Goal: Information Seeking & Learning: Find specific page/section

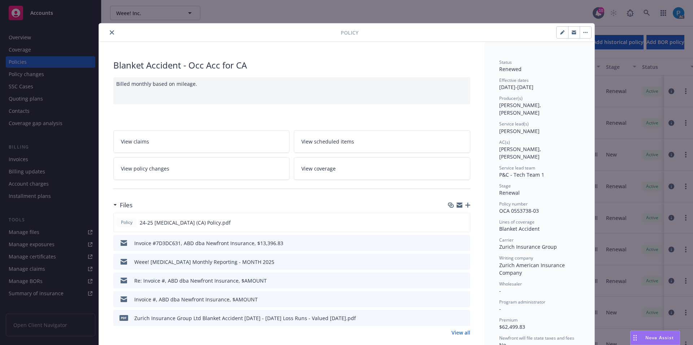
click at [110, 33] on icon "close" at bounding box center [112, 32] width 4 height 4
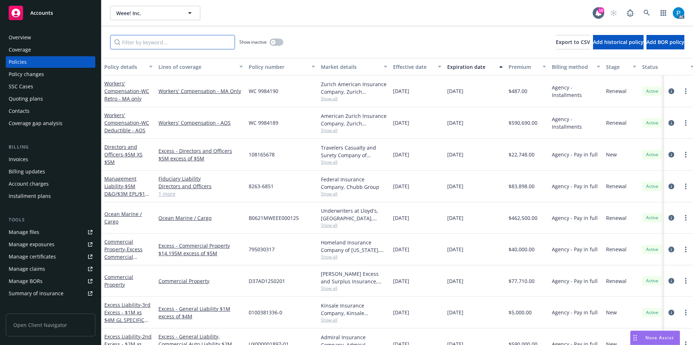
click at [151, 42] on input "Filter by keyword..." at bounding box center [172, 42] width 125 height 14
paste input "OCA 0553738-03"
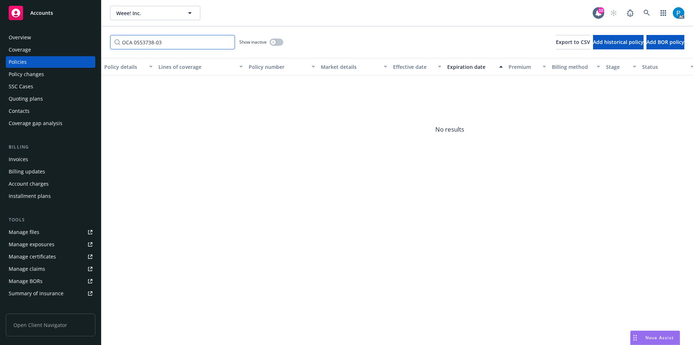
type input "OCA 0553738-03"
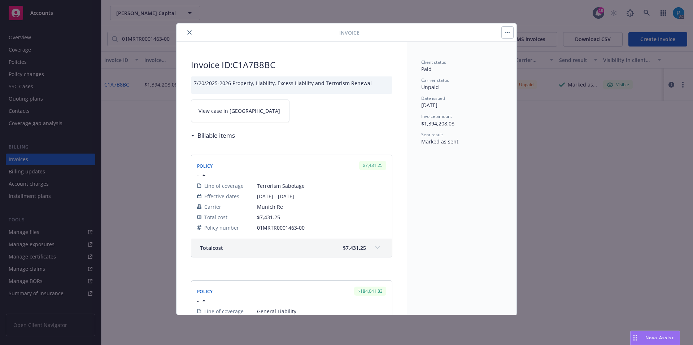
scroll to position [1852, 0]
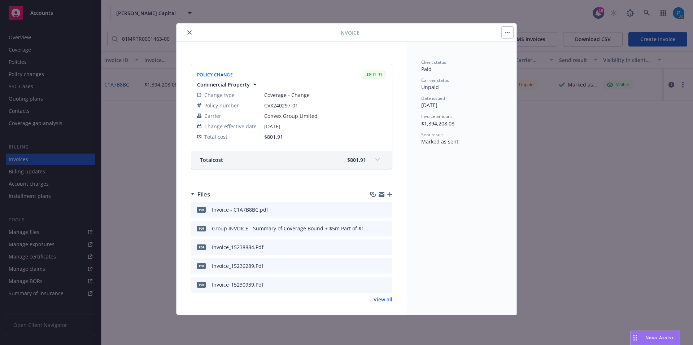
click at [188, 33] on icon "close" at bounding box center [189, 32] width 4 height 4
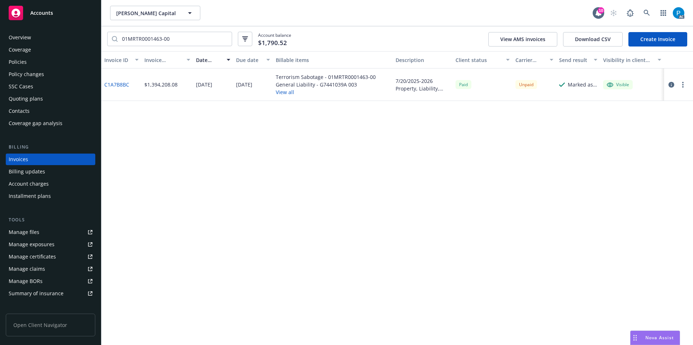
click at [44, 3] on link "Accounts" at bounding box center [50, 13] width 89 height 20
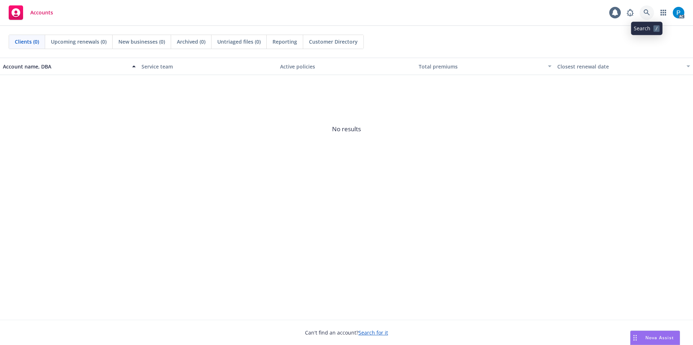
click at [645, 14] on icon at bounding box center [646, 12] width 6 height 6
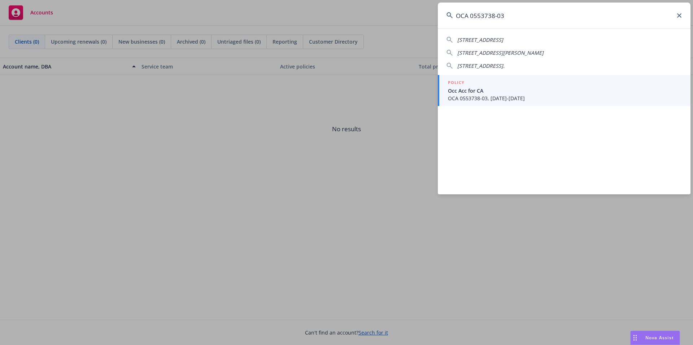
type input "OCA 0553738-03"
click at [496, 90] on span "Occ Acc for CA" at bounding box center [565, 91] width 234 height 8
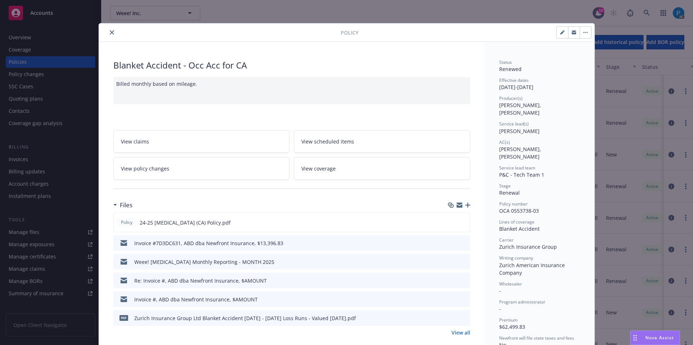
click at [109, 36] on button "close" at bounding box center [111, 32] width 9 height 9
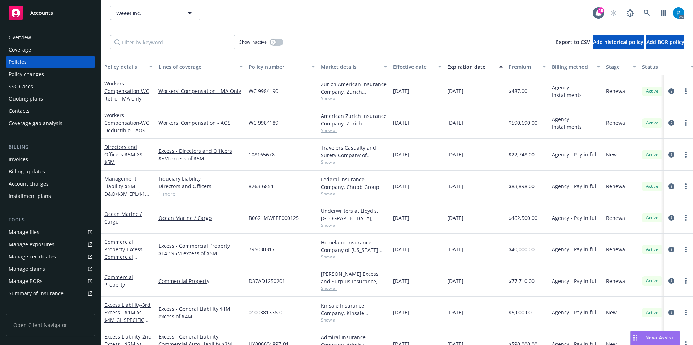
click at [18, 158] on div "Invoices" at bounding box center [18, 160] width 19 height 12
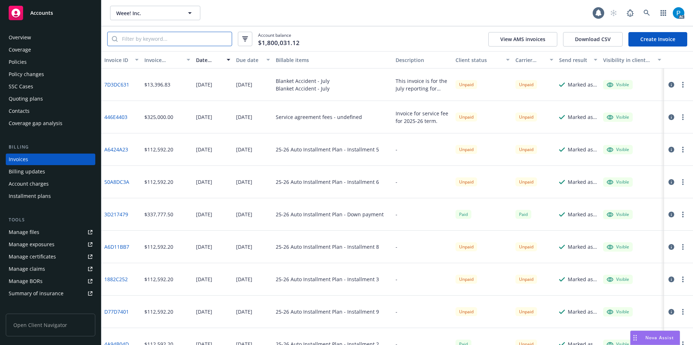
click at [180, 42] on input "search" at bounding box center [175, 39] width 114 height 14
paste input "OCA 0553738-03"
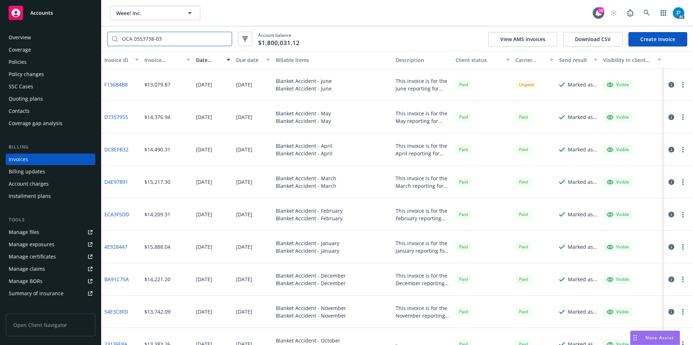
type input "OCA 0553738-03"
click at [667, 89] on button "button" at bounding box center [671, 84] width 9 height 9
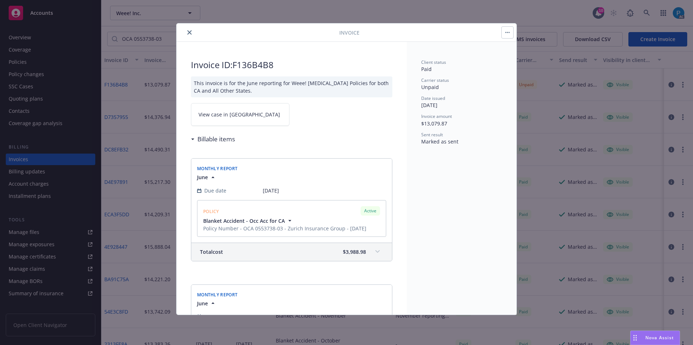
click at [343, 253] on span "$3,988.98" at bounding box center [354, 252] width 23 height 8
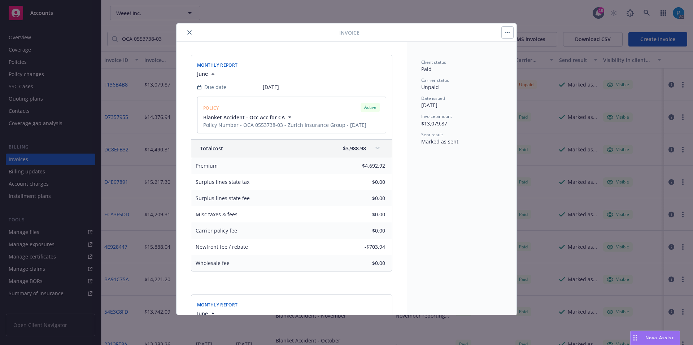
scroll to position [108, 0]
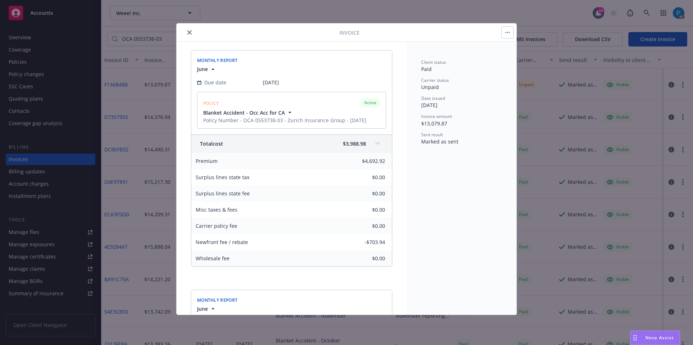
click at [189, 31] on icon "close" at bounding box center [189, 32] width 4 height 4
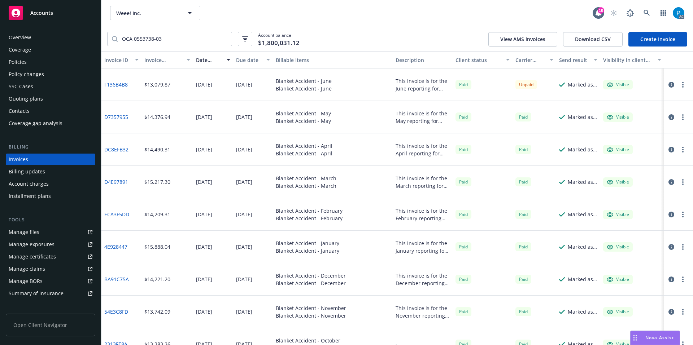
click at [668, 84] on icon "button" at bounding box center [671, 85] width 6 height 6
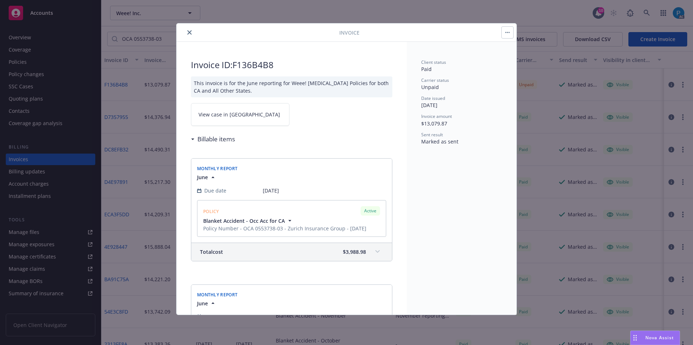
click at [234, 117] on span "View case in SSC" at bounding box center [239, 115] width 82 height 8
click at [45, 17] on div "Invoice Invoice ID: F136B4B8 This invoice is for the June reporting for Weee! O…" at bounding box center [346, 172] width 693 height 345
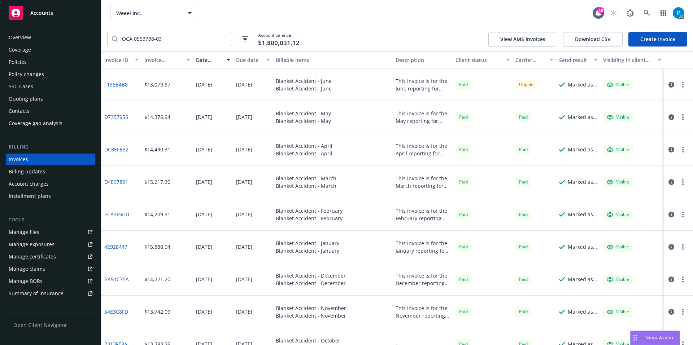
click at [45, 17] on div "Accounts" at bounding box center [51, 13] width 84 height 14
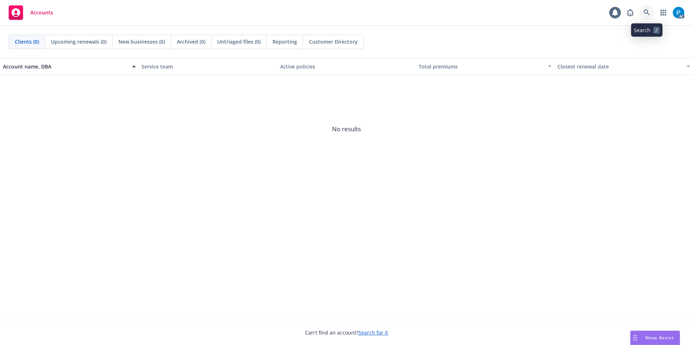
click at [646, 16] on icon at bounding box center [646, 12] width 6 height 6
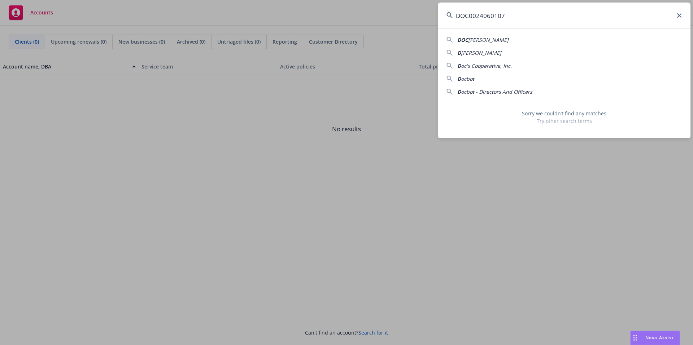
click at [473, 13] on input "DOC0024060107" at bounding box center [564, 16] width 252 height 26
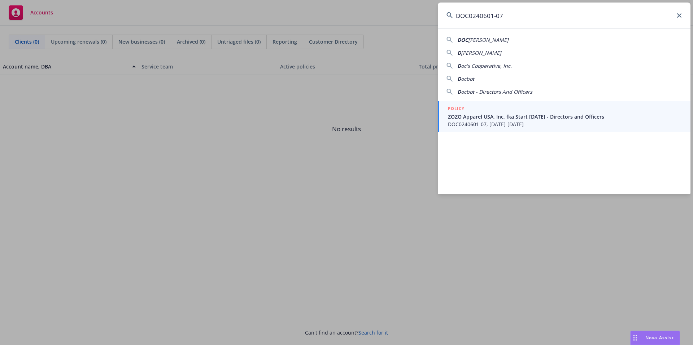
type input "DOC0240601-07"
click at [500, 112] on div "POLICY" at bounding box center [565, 109] width 234 height 8
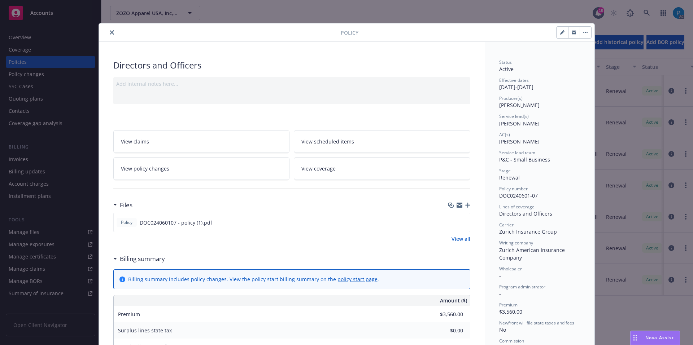
click at [110, 33] on icon "close" at bounding box center [112, 32] width 4 height 4
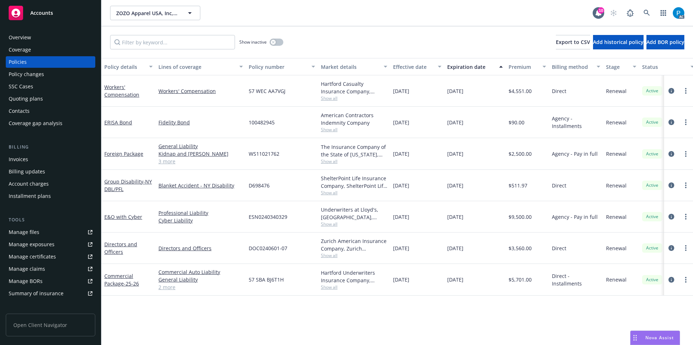
click at [29, 157] on div "Invoices" at bounding box center [51, 160] width 84 height 12
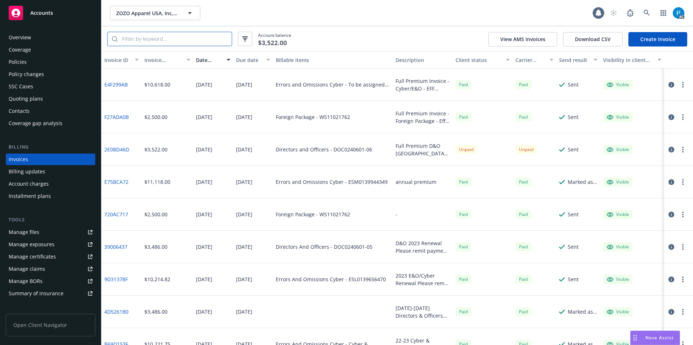
click at [180, 39] on input "search" at bounding box center [175, 39] width 114 height 14
paste input "DOC0240601-07"
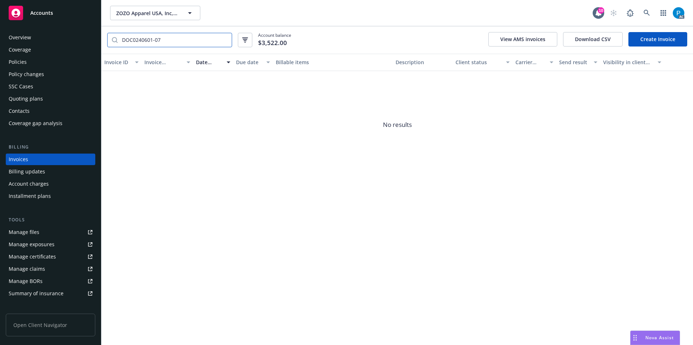
type input "DOC0240601-07"
click at [58, 12] on div "Accounts" at bounding box center [51, 13] width 84 height 14
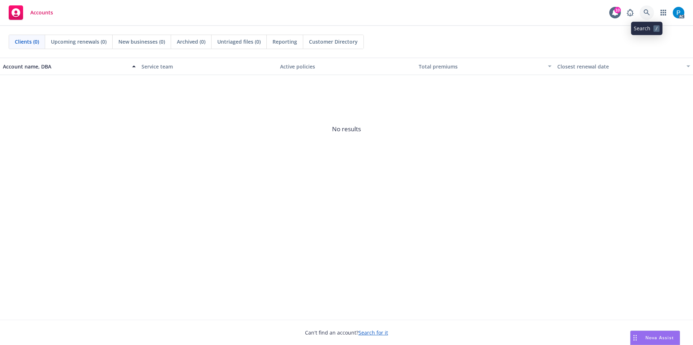
click at [644, 12] on icon at bounding box center [646, 12] width 6 height 6
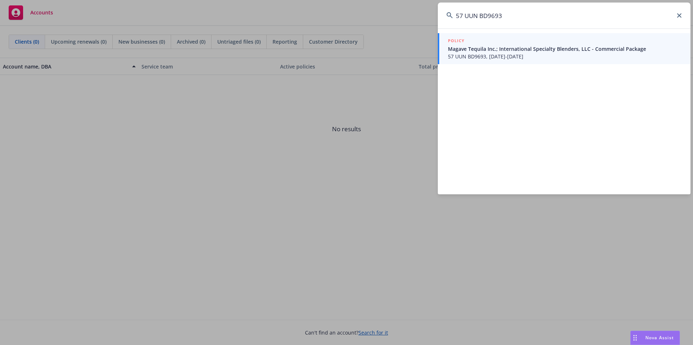
type input "57 UUN BD9693"
click at [495, 46] on span "Magave Tequila Inc.; International Specialty Blenders, LLC - Commercial Package" at bounding box center [565, 49] width 234 height 8
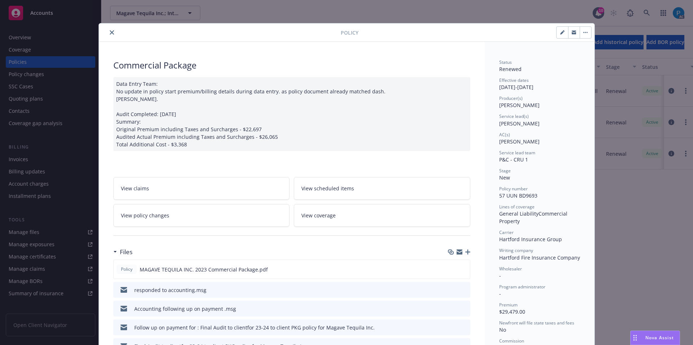
click at [110, 34] on icon "close" at bounding box center [112, 32] width 4 height 4
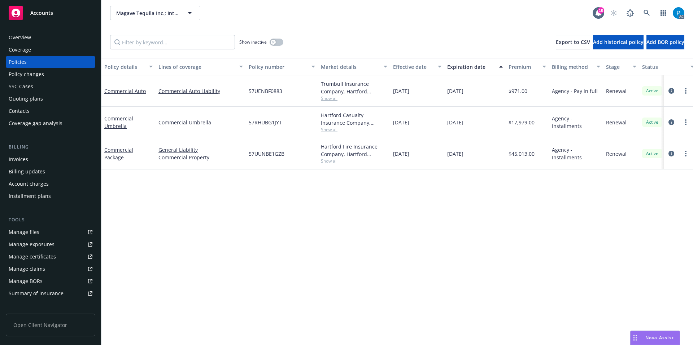
click at [38, 157] on div "Invoices" at bounding box center [51, 160] width 84 height 12
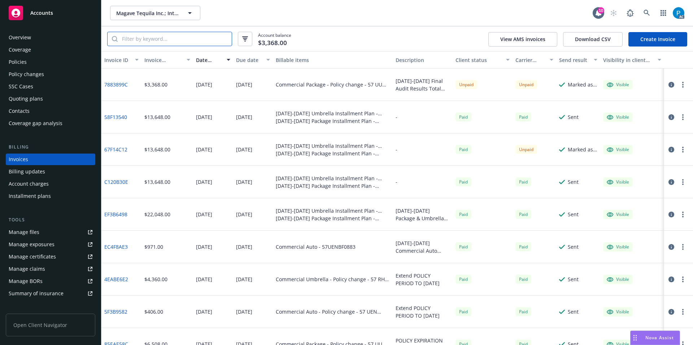
click at [188, 42] on input "search" at bounding box center [175, 39] width 114 height 14
paste input "57 UUN BD9693"
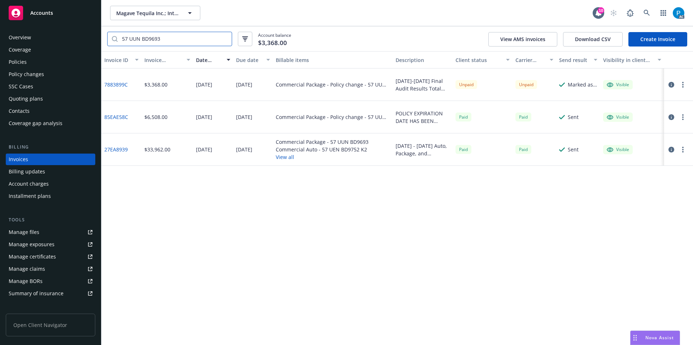
type input "57 UUN BD9693"
click at [75, 13] on div "Accounts" at bounding box center [51, 13] width 84 height 14
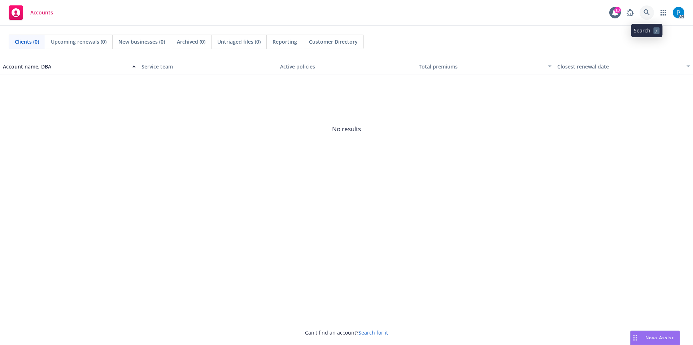
click at [646, 10] on icon at bounding box center [646, 12] width 6 height 6
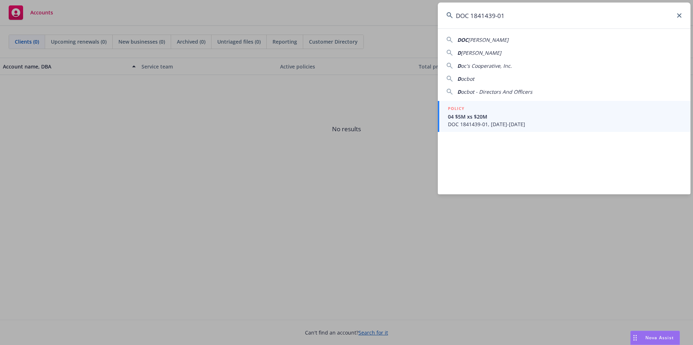
type input "DOC 1841439-01"
click at [498, 111] on div "POLICY" at bounding box center [565, 109] width 234 height 8
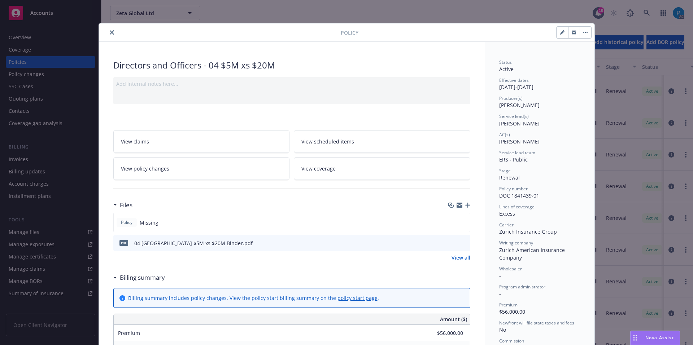
click at [110, 30] on button "close" at bounding box center [111, 32] width 9 height 9
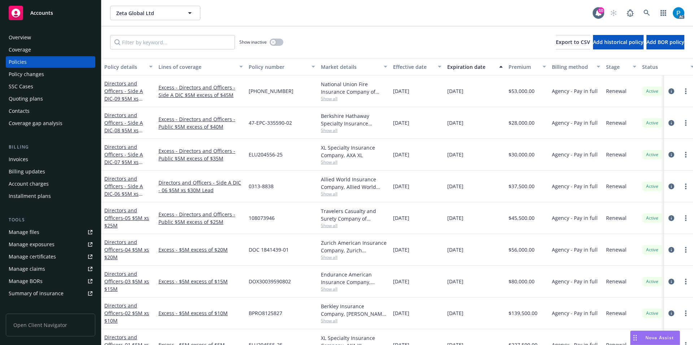
click at [18, 157] on div "Invoices" at bounding box center [18, 160] width 19 height 12
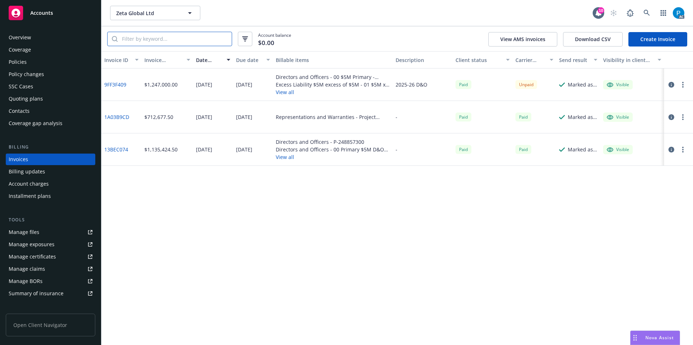
click at [199, 41] on input "search" at bounding box center [175, 39] width 114 height 14
paste input "DOC 1841439-01"
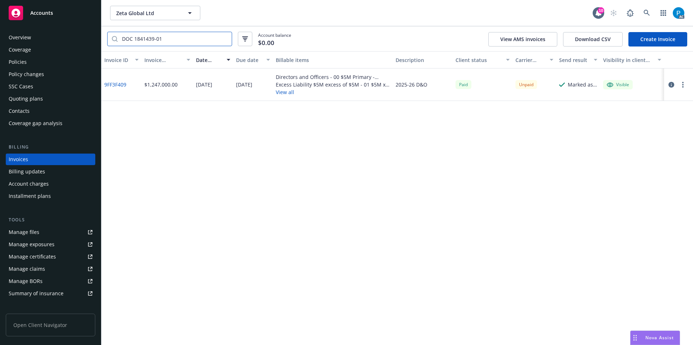
type input "DOC 1841439-01"
click at [670, 84] on icon "button" at bounding box center [671, 85] width 6 height 6
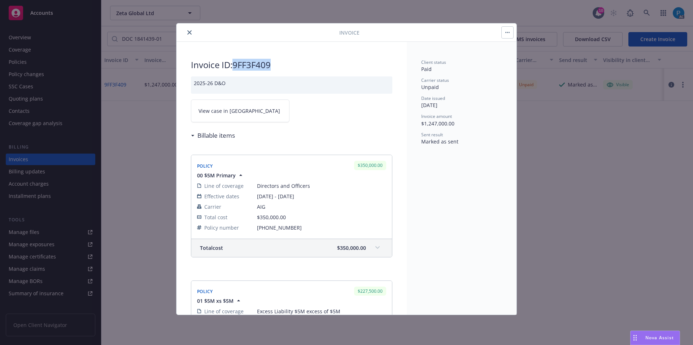
drag, startPoint x: 274, startPoint y: 65, endPoint x: 237, endPoint y: 66, distance: 37.5
click at [237, 66] on h2 "Invoice ID: 9FF3F409" at bounding box center [291, 65] width 201 height 12
copy h2 "9FF3F409"
click at [234, 114] on span "View case in SSC" at bounding box center [239, 111] width 82 height 8
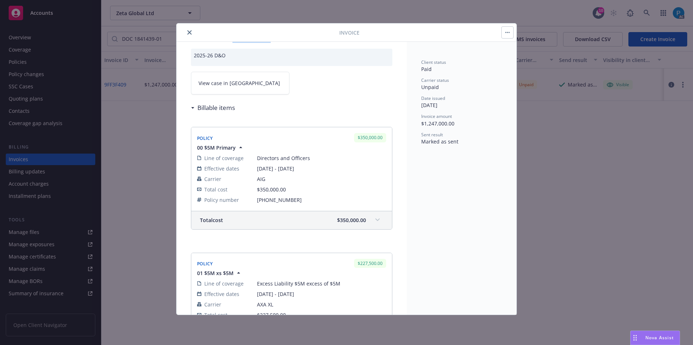
scroll to position [36, 0]
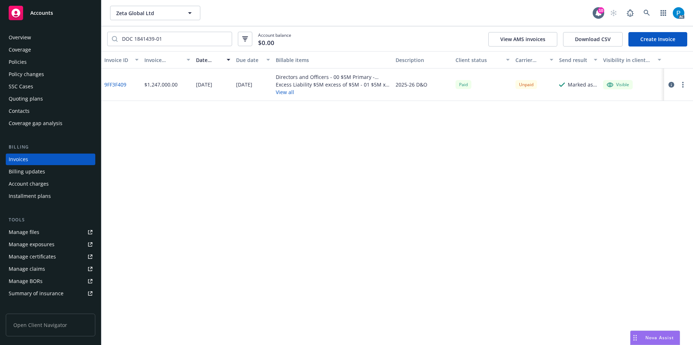
click at [45, 15] on span "Accounts" at bounding box center [41, 13] width 23 height 6
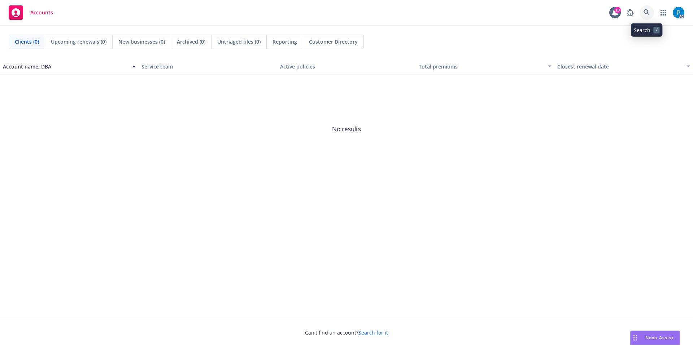
click at [644, 13] on icon at bounding box center [646, 12] width 6 height 6
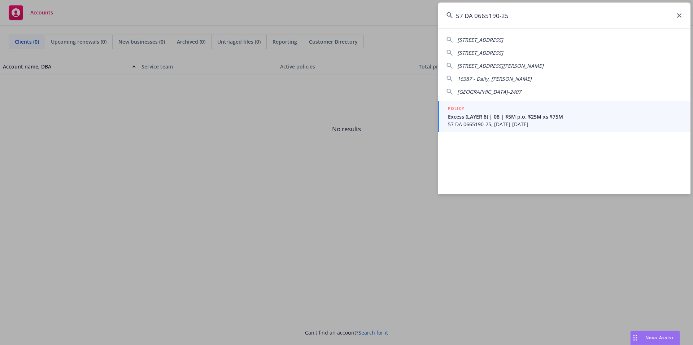
type input "57 DA 0665190-25"
click at [488, 127] on span "57 DA 0665190-25, 07/20/2025-07/31/2026" at bounding box center [565, 124] width 234 height 8
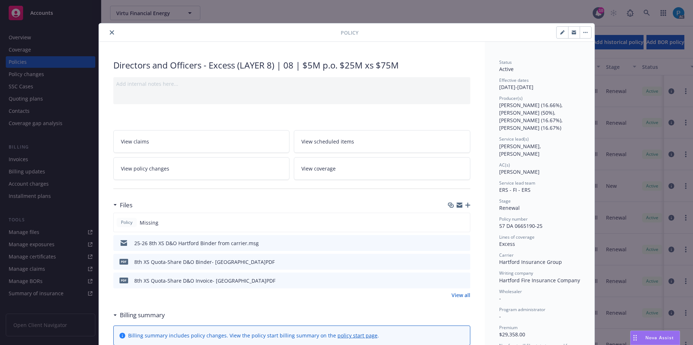
click at [110, 32] on icon "close" at bounding box center [112, 32] width 4 height 4
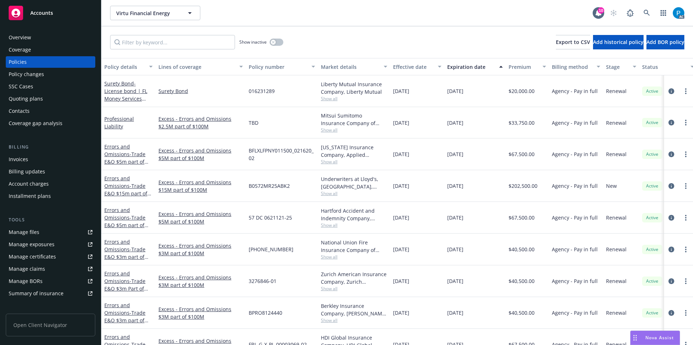
click at [26, 155] on div "Invoices" at bounding box center [18, 160] width 19 height 12
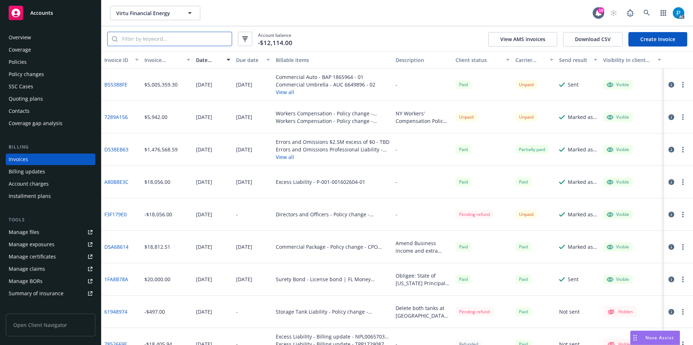
click at [181, 43] on input "search" at bounding box center [175, 39] width 114 height 14
paste input "57 DA 0665190-25"
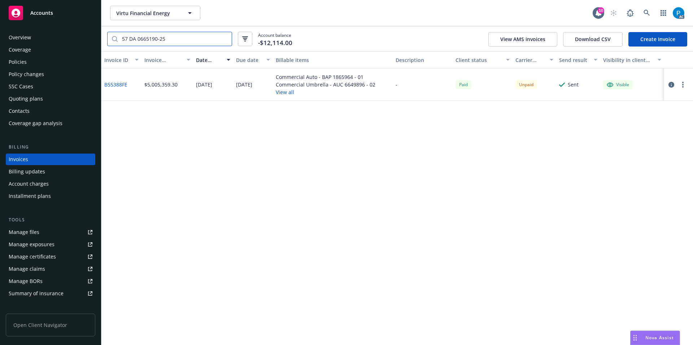
type input "57 DA 0665190-25"
click at [673, 86] on icon "button" at bounding box center [671, 85] width 6 height 6
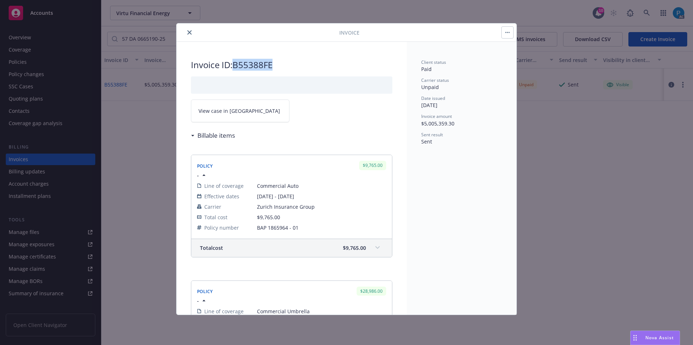
drag, startPoint x: 276, startPoint y: 65, endPoint x: 236, endPoint y: 64, distance: 39.7
click at [236, 64] on h2 "Invoice ID: B55388FE" at bounding box center [291, 65] width 201 height 12
copy h2 "B55388FE"
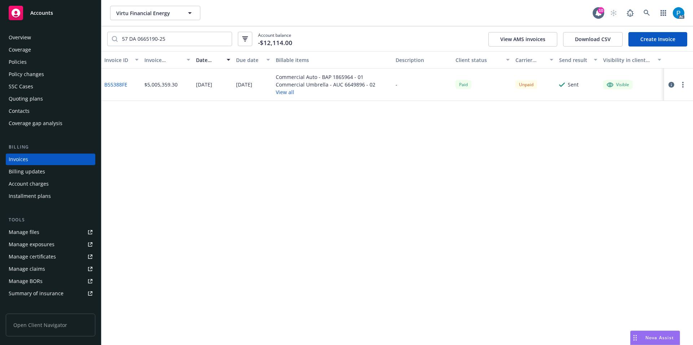
click at [60, 15] on div "Accounts" at bounding box center [51, 13] width 84 height 14
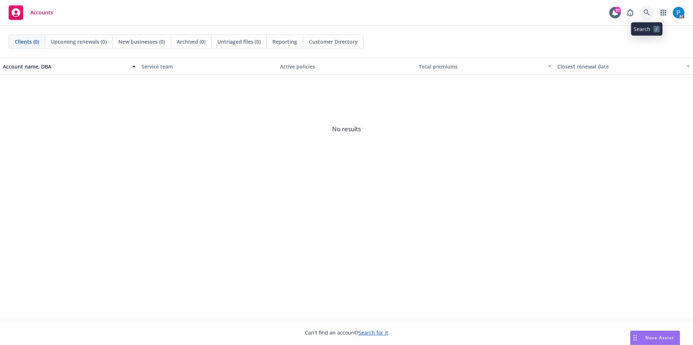
click at [647, 14] on icon at bounding box center [646, 12] width 6 height 6
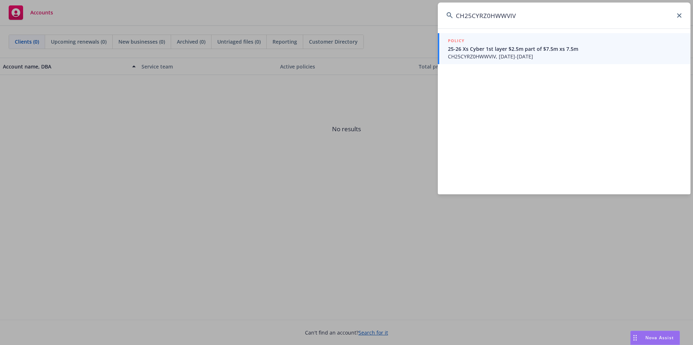
type input "CH25CYRZ0HWWVIV"
click at [486, 51] on span "25-26 Xs Cyber 1st layer $2.5m part of $7.5m xs 7.5m" at bounding box center [565, 49] width 234 height 8
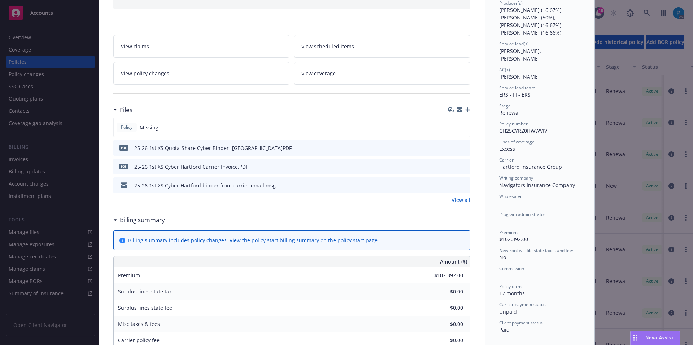
scroll to position [108, 0]
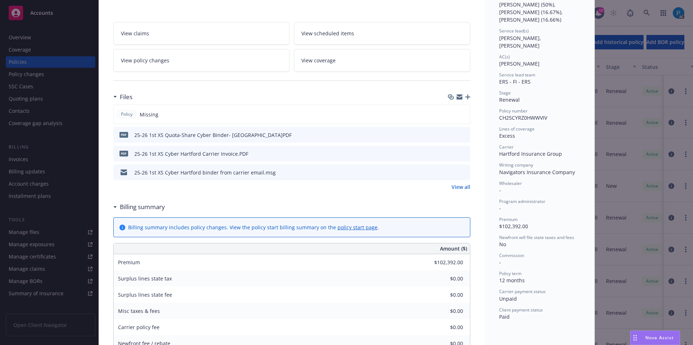
click at [449, 151] on icon "download file" at bounding box center [451, 152] width 5 height 4
click at [63, 14] on div "Policy Excess Liability - 25-26 Xs Cyber 1st layer $2.5m part of $7.5m xs 7.5m …" at bounding box center [346, 172] width 693 height 345
click at [52, 13] on div "Policy Excess Liability - 25-26 Xs Cyber 1st layer $2.5m part of $7.5m xs 7.5m …" at bounding box center [346, 172] width 693 height 345
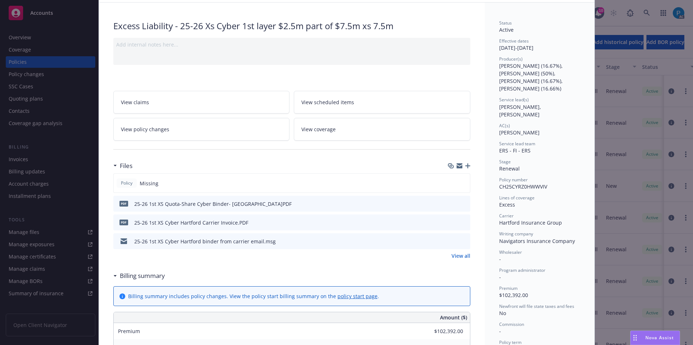
scroll to position [0, 0]
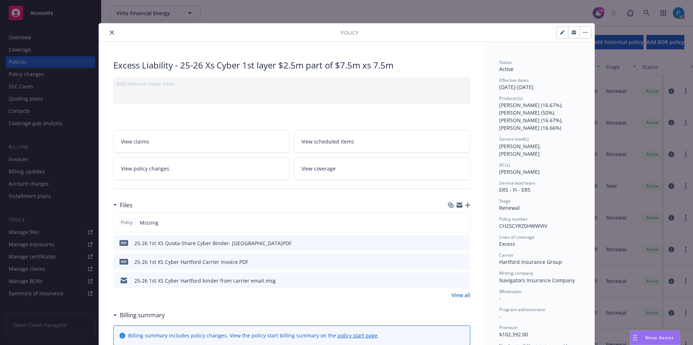
click at [110, 31] on icon "close" at bounding box center [112, 32] width 4 height 4
click at [62, 16] on div "Policy Excess Liability - 25-26 Xs Cyber 1st layer $2.5m part of $7.5m xs 7.5m …" at bounding box center [346, 172] width 693 height 345
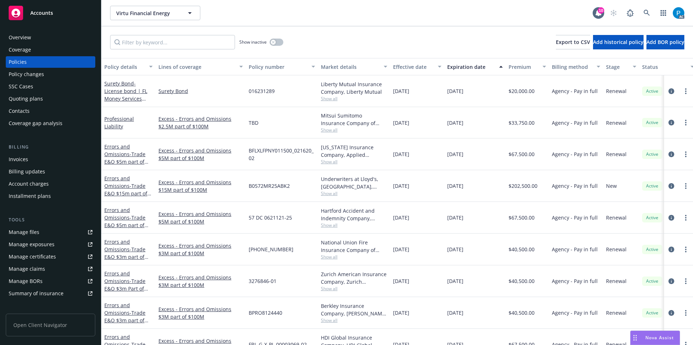
click at [51, 10] on span "Accounts" at bounding box center [41, 13] width 23 height 6
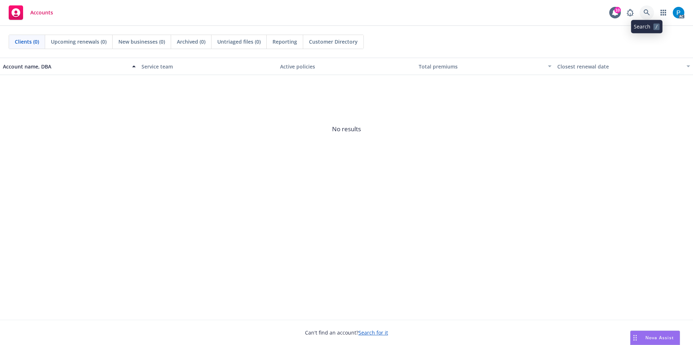
click at [644, 14] on icon at bounding box center [646, 12] width 6 height 6
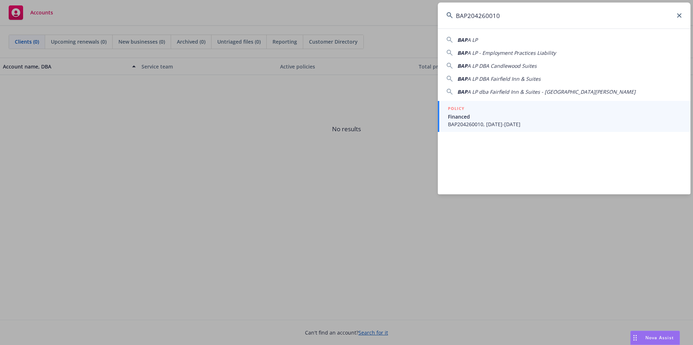
type input "BAP204260010"
click at [509, 110] on div "POLICY" at bounding box center [565, 109] width 234 height 8
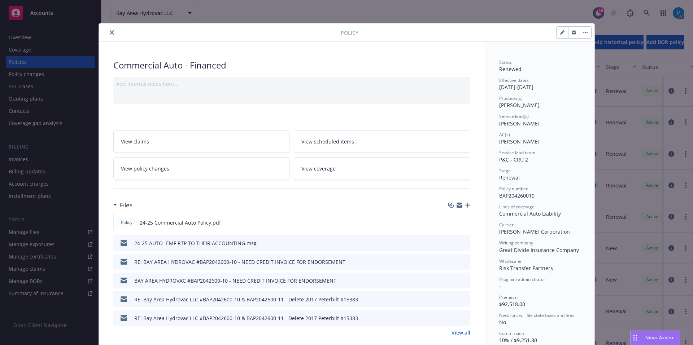
click at [110, 34] on icon "close" at bounding box center [112, 32] width 4 height 4
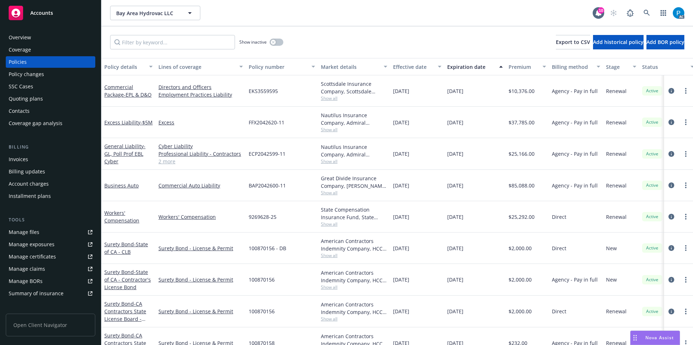
click at [27, 152] on div "Billing Invoices Billing updates Account charges Installment plans" at bounding box center [50, 173] width 89 height 58
click at [19, 159] on div "Invoices" at bounding box center [18, 160] width 19 height 12
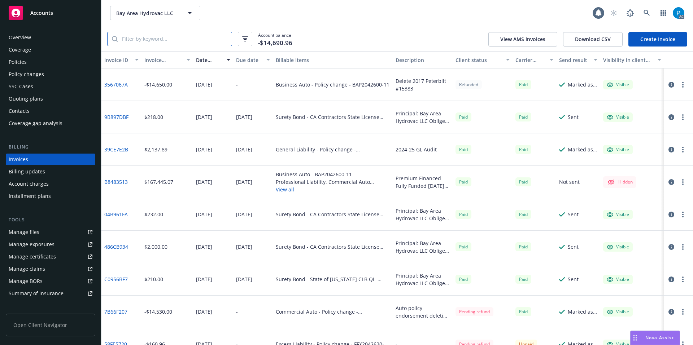
click at [177, 36] on input "search" at bounding box center [175, 39] width 114 height 14
paste input "BAP204260010"
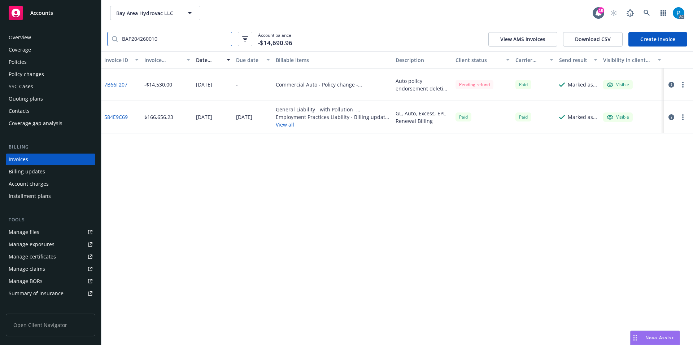
type input "BAP204260010"
click at [669, 85] on icon "button" at bounding box center [671, 85] width 6 height 6
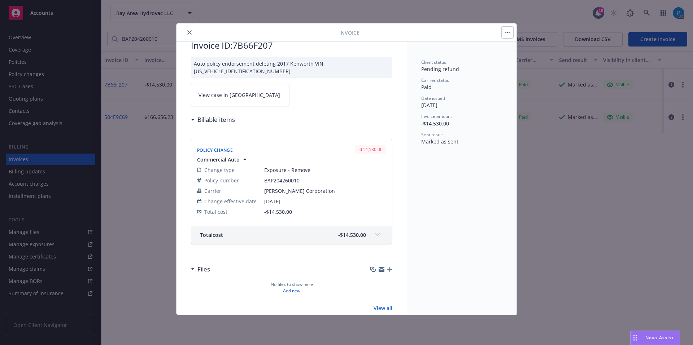
scroll to position [30, 0]
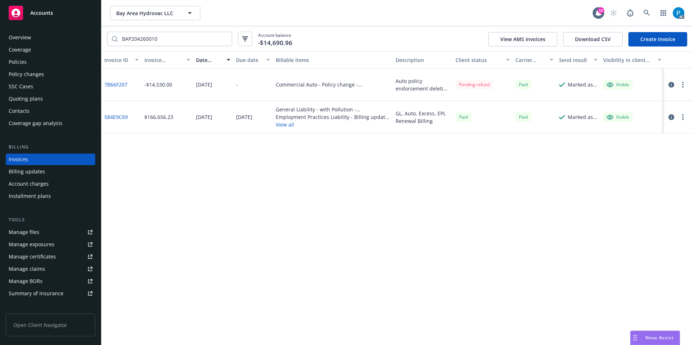
click at [41, 61] on div "Policies" at bounding box center [51, 62] width 84 height 12
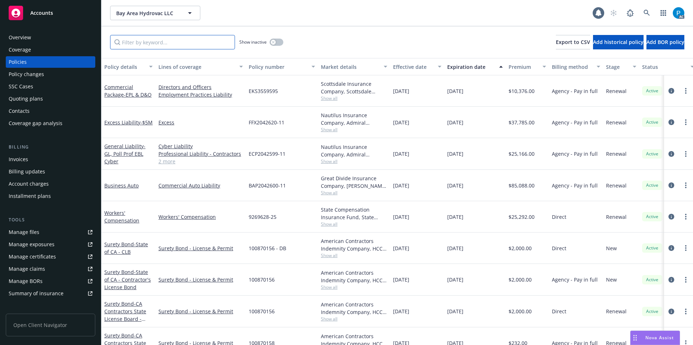
click at [151, 41] on input "Filter by keyword..." at bounding box center [172, 42] width 125 height 14
click at [55, 34] on div "Overview" at bounding box center [51, 38] width 84 height 12
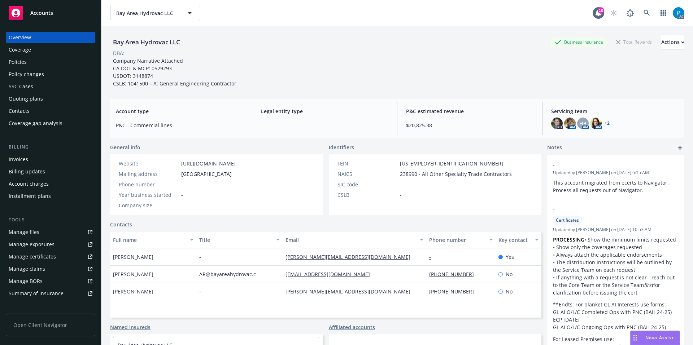
click at [604, 123] on link "+ 2" at bounding box center [606, 123] width 5 height 4
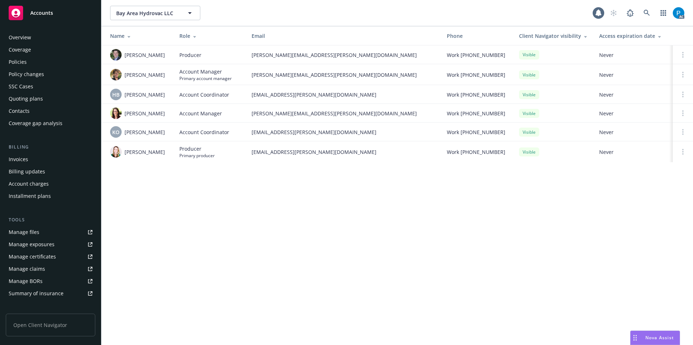
scroll to position [113, 0]
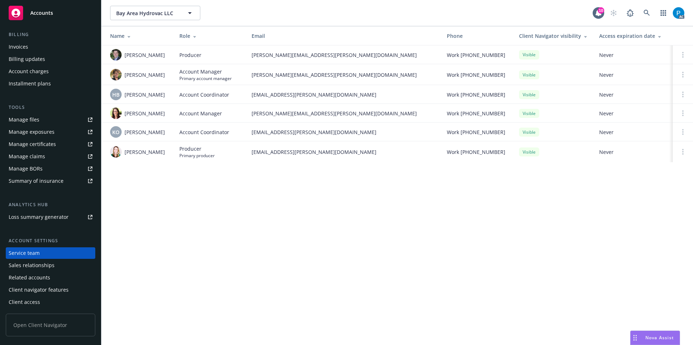
click at [27, 47] on div "Invoices" at bounding box center [18, 47] width 19 height 12
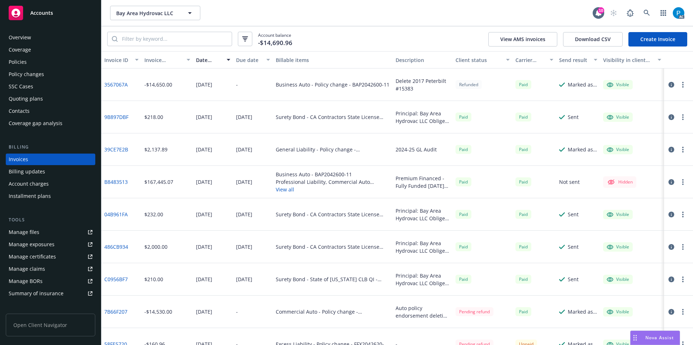
click at [35, 62] on div "Policies" at bounding box center [51, 62] width 84 height 12
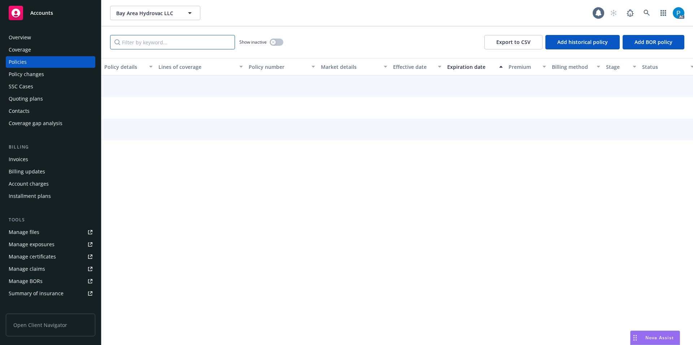
click at [153, 44] on input "Filter by keyword..." at bounding box center [172, 42] width 125 height 14
paste input "BAP204260010"
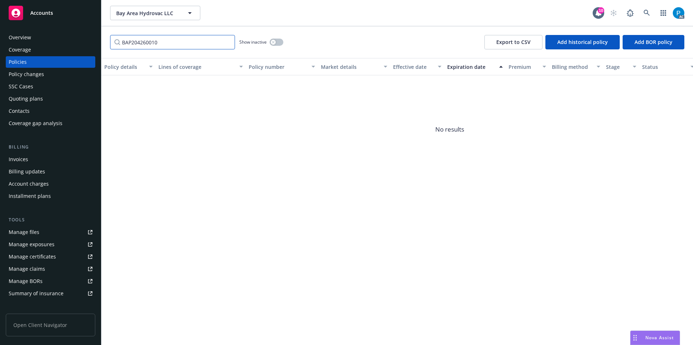
type input "BAP204260010"
click at [42, 13] on span "Accounts" at bounding box center [41, 13] width 23 height 6
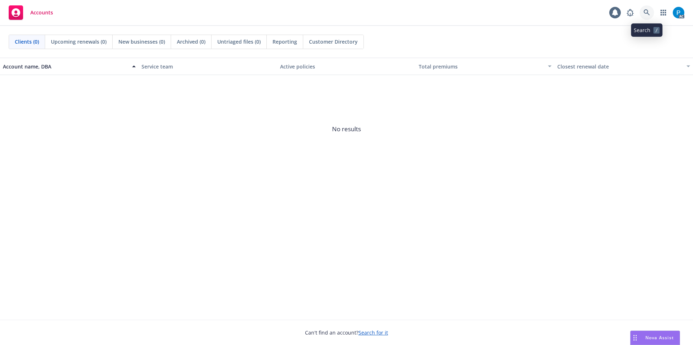
click at [648, 15] on icon at bounding box center [646, 12] width 6 height 6
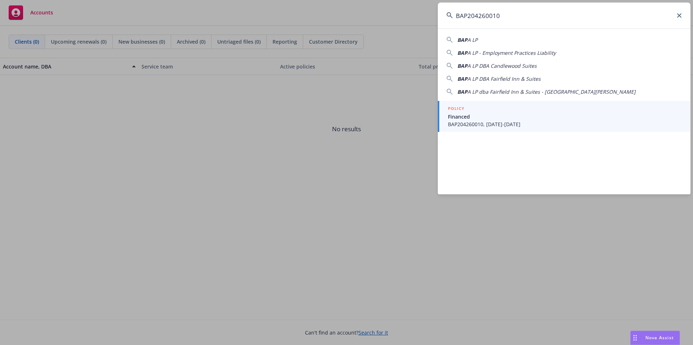
type input "BAP204260010"
click at [485, 119] on span "Financed" at bounding box center [565, 117] width 234 height 8
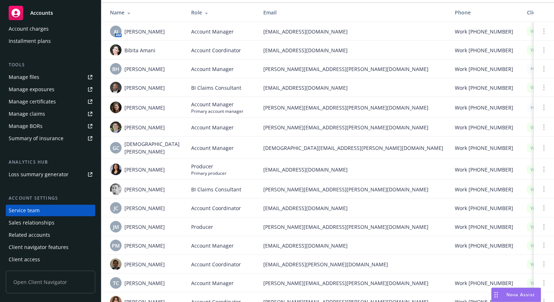
scroll to position [48, 0]
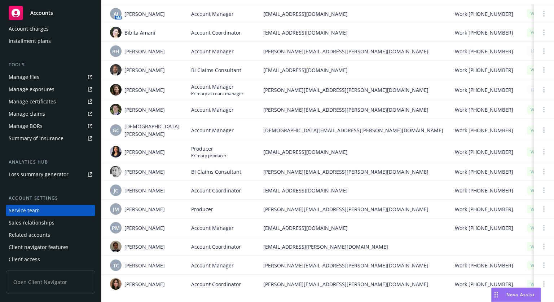
click at [56, 9] on div "Accounts" at bounding box center [51, 13] width 84 height 14
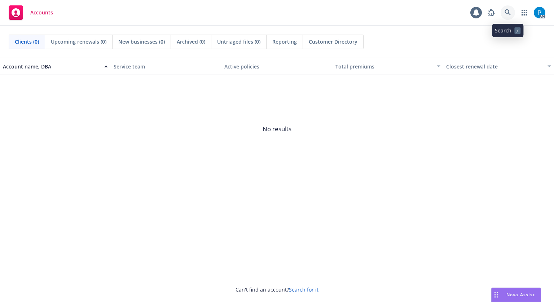
click at [505, 14] on icon at bounding box center [508, 12] width 6 height 6
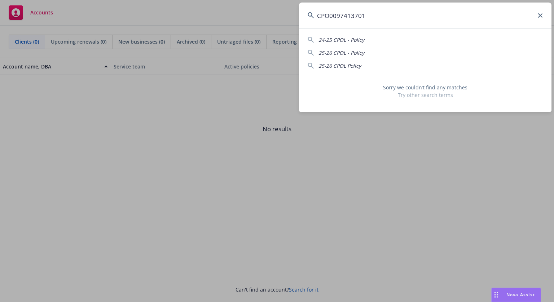
click at [333, 17] on input "CPO0097413701" at bounding box center [425, 16] width 252 height 26
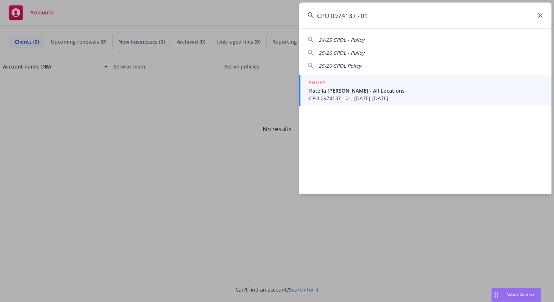
type input "CPO 0974137 - 01"
click at [361, 90] on span "Katella Knott - All Locations" at bounding box center [426, 91] width 234 height 8
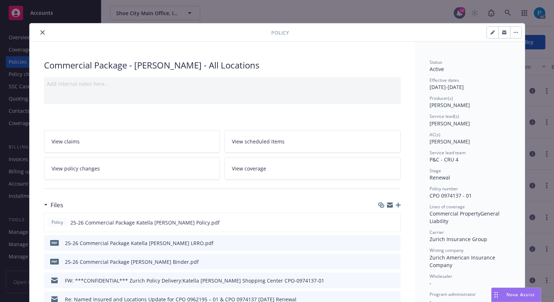
click at [40, 33] on icon "close" at bounding box center [42, 32] width 4 height 4
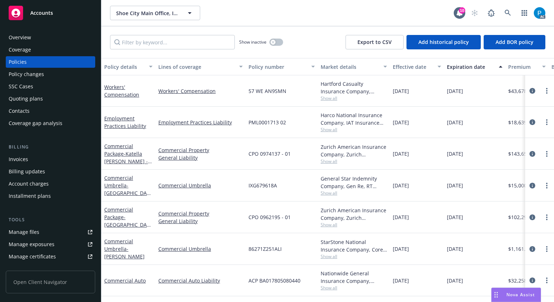
click at [25, 160] on div "Invoices" at bounding box center [18, 160] width 19 height 12
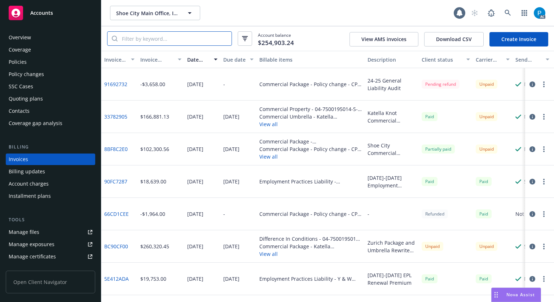
click at [176, 41] on input "search" at bounding box center [175, 39] width 114 height 14
paste input "CPO 0974137 - 01"
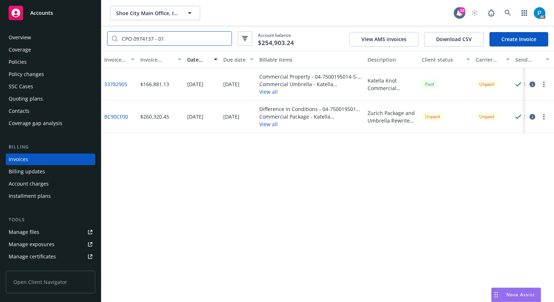
type input "CPO 0974137 - 01"
click at [176, 41] on input "CPO 0974137 - 01" at bounding box center [175, 39] width 114 height 14
click at [42, 18] on div "Accounts" at bounding box center [51, 13] width 84 height 14
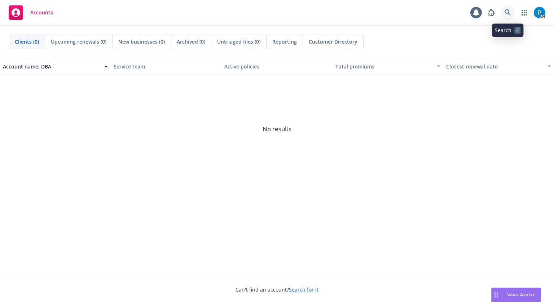
click at [510, 11] on icon at bounding box center [508, 12] width 6 height 6
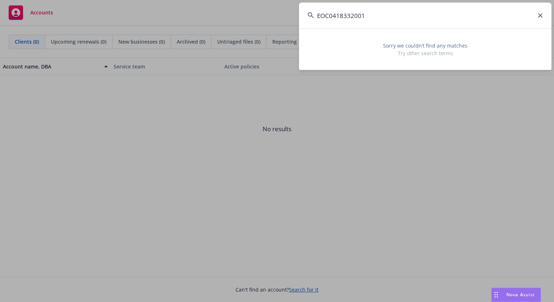
click at [331, 12] on input "EOC0418332001" at bounding box center [425, 16] width 252 height 26
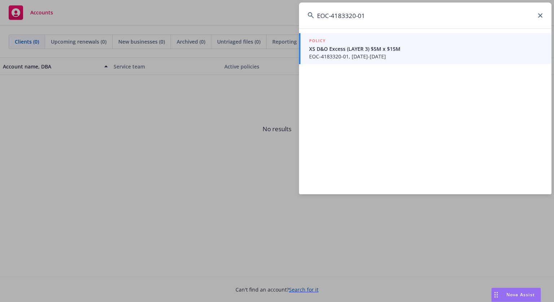
type input "EOC-4183320-01"
click at [352, 52] on span "XS D&O Excess (LAYER 3) $5M x $15M" at bounding box center [426, 49] width 234 height 8
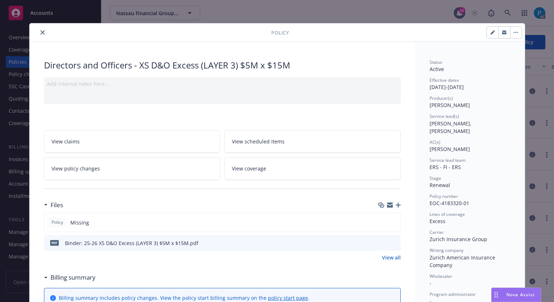
click at [38, 29] on button "close" at bounding box center [42, 32] width 9 height 9
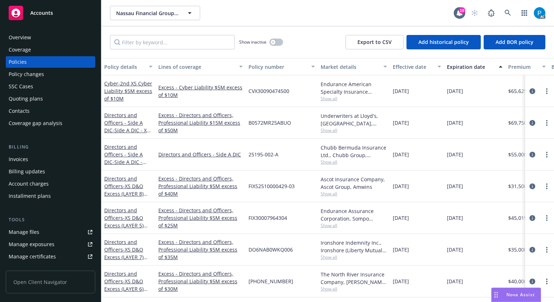
click at [30, 156] on div "Invoices" at bounding box center [51, 160] width 84 height 12
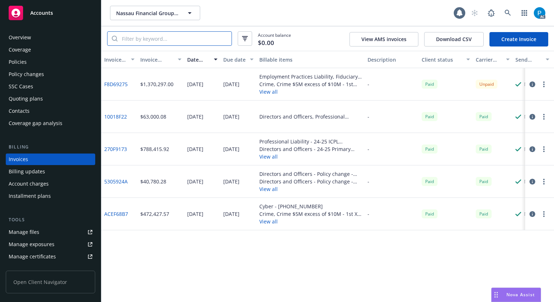
click at [177, 38] on input "search" at bounding box center [175, 39] width 114 height 14
paste input "EOC-4183320-01"
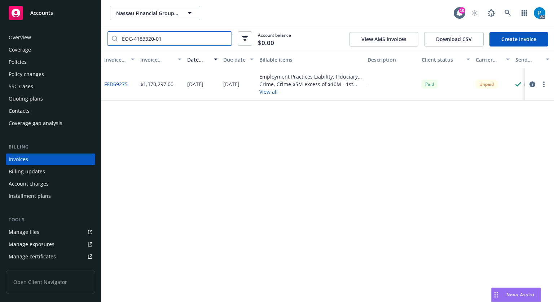
type input "EOC-4183320-01"
click at [532, 82] on icon "button" at bounding box center [532, 85] width 6 height 6
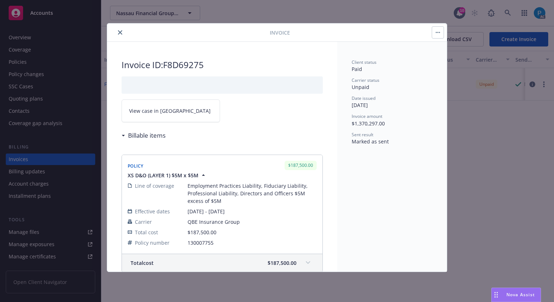
scroll to position [1510, 0]
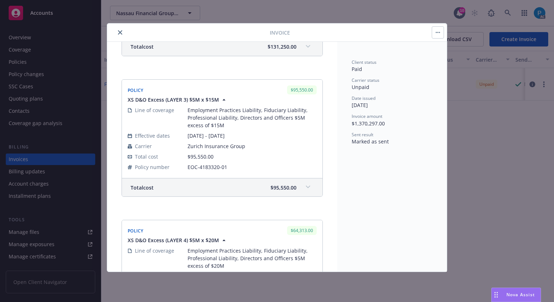
click at [290, 184] on span "$95,550.00" at bounding box center [284, 188] width 26 height 8
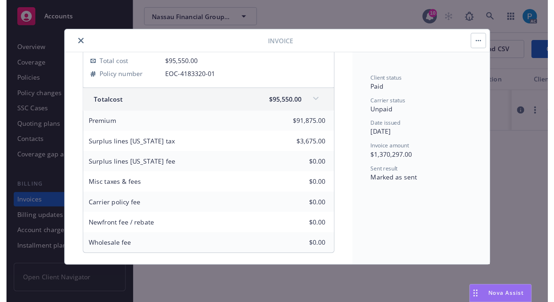
scroll to position [1618, 0]
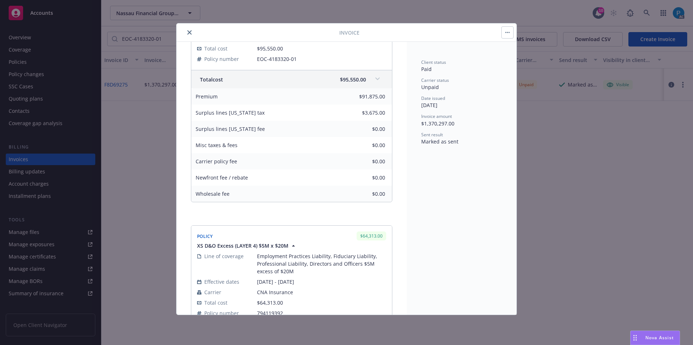
drag, startPoint x: 267, startPoint y: 103, endPoint x: 195, endPoint y: 104, distance: 71.8
click at [195, 105] on div "Surplus lines Connecticut tax" at bounding box center [230, 113] width 78 height 16
copy span "Surplus lines Connecticut tax"
